Goal: Entertainment & Leisure: Consume media (video, audio)

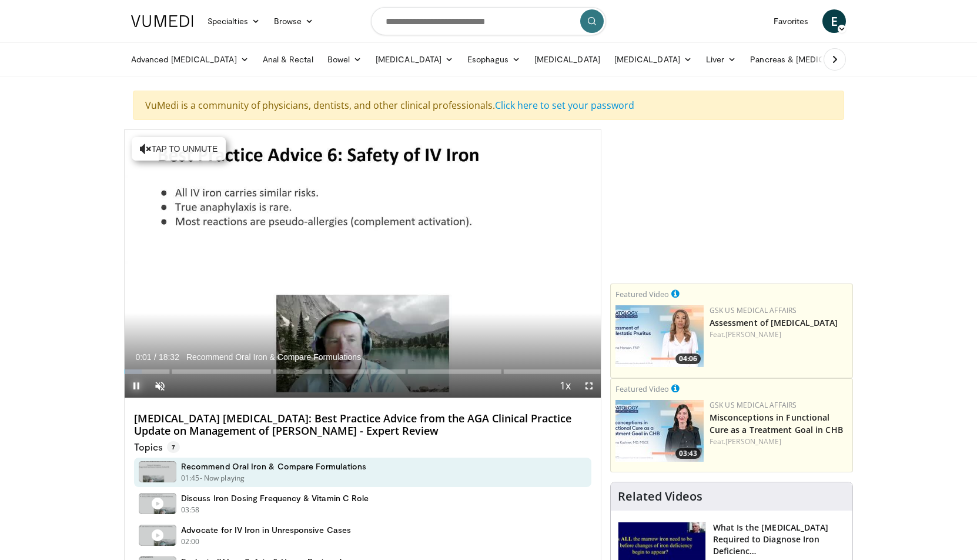
click at [136, 386] on span "Video Player" at bounding box center [137, 386] width 24 height 24
click at [162, 387] on span "Video Player" at bounding box center [160, 386] width 24 height 24
click at [138, 386] on span "Video Player" at bounding box center [137, 386] width 24 height 24
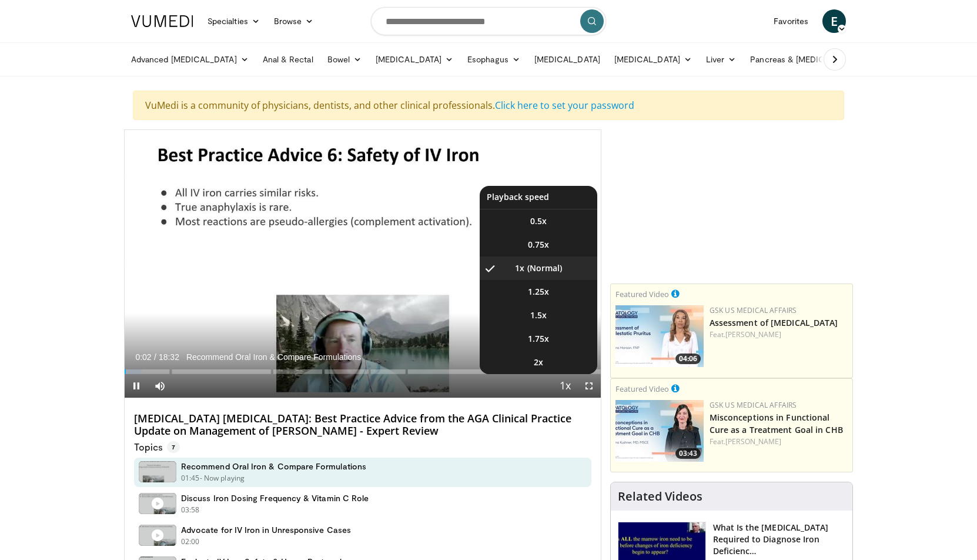
click at [568, 386] on span "Video Player" at bounding box center [565, 386] width 16 height 24
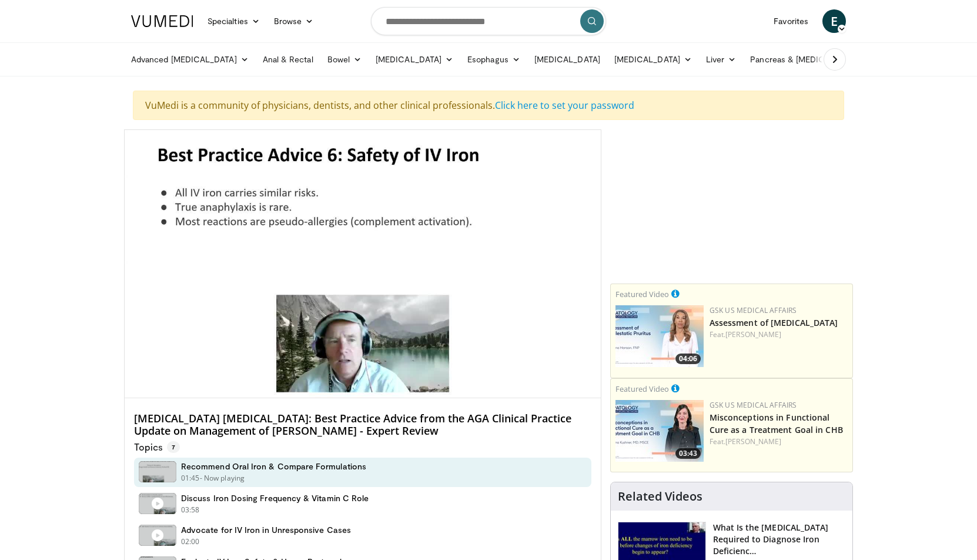
click at [568, 386] on div "10 seconds Tap to unmute" at bounding box center [363, 263] width 476 height 267
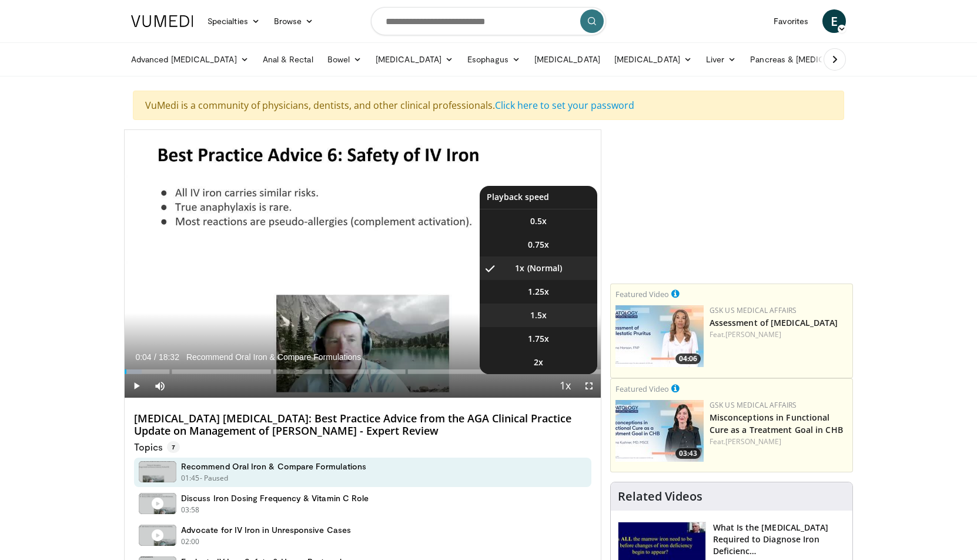
click at [552, 317] on li "1.5x" at bounding box center [539, 315] width 118 height 24
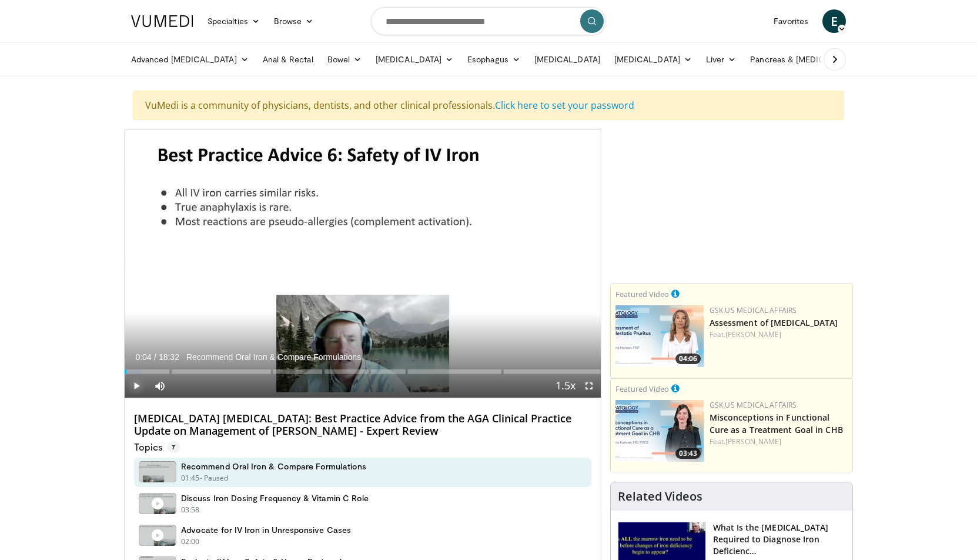
click at [139, 384] on span "Video Player" at bounding box center [137, 386] width 24 height 24
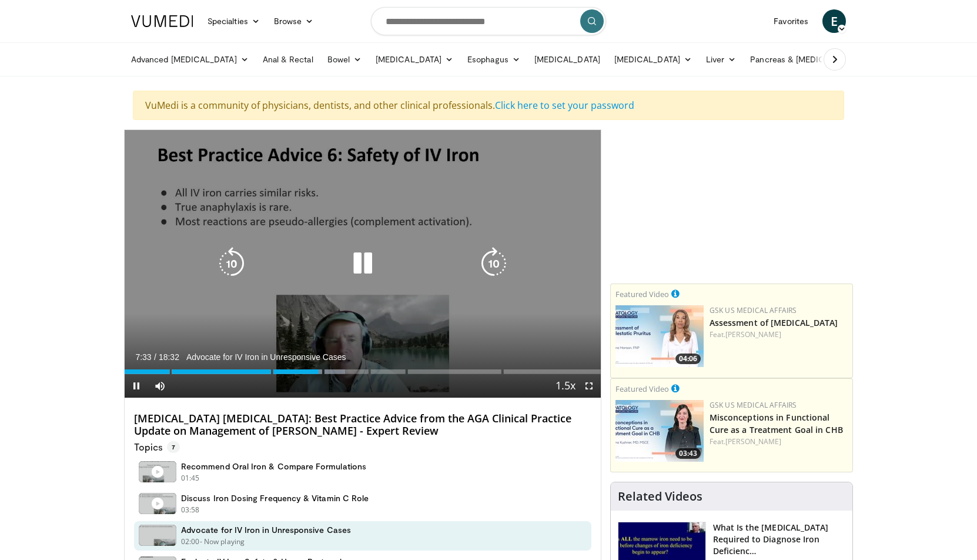
click at [236, 263] on icon "Video Player" at bounding box center [231, 263] width 33 height 33
click at [230, 262] on icon "Video Player" at bounding box center [231, 263] width 33 height 33
click at [216, 254] on icon "Video Player" at bounding box center [231, 263] width 33 height 33
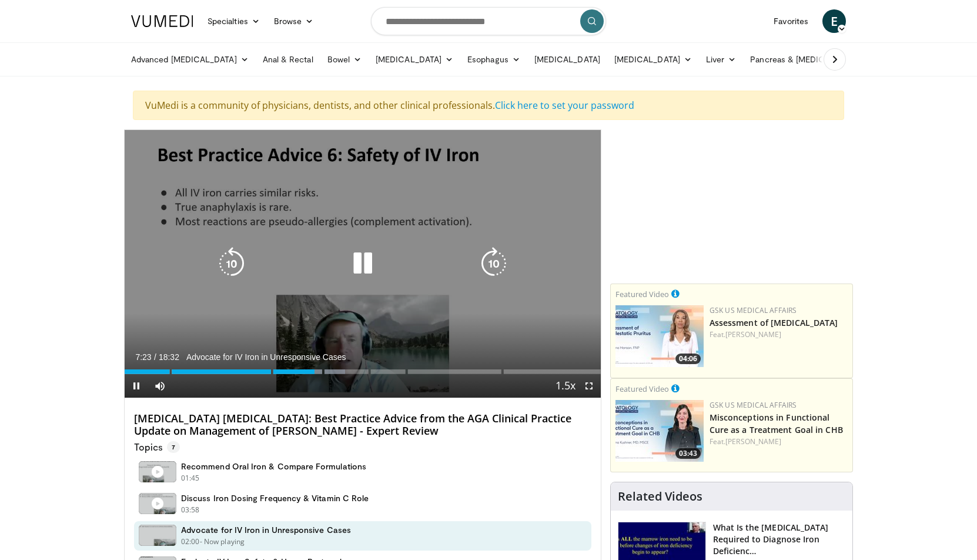
click at [225, 259] on icon "Video Player" at bounding box center [231, 263] width 33 height 33
